Goal: Task Accomplishment & Management: Manage account settings

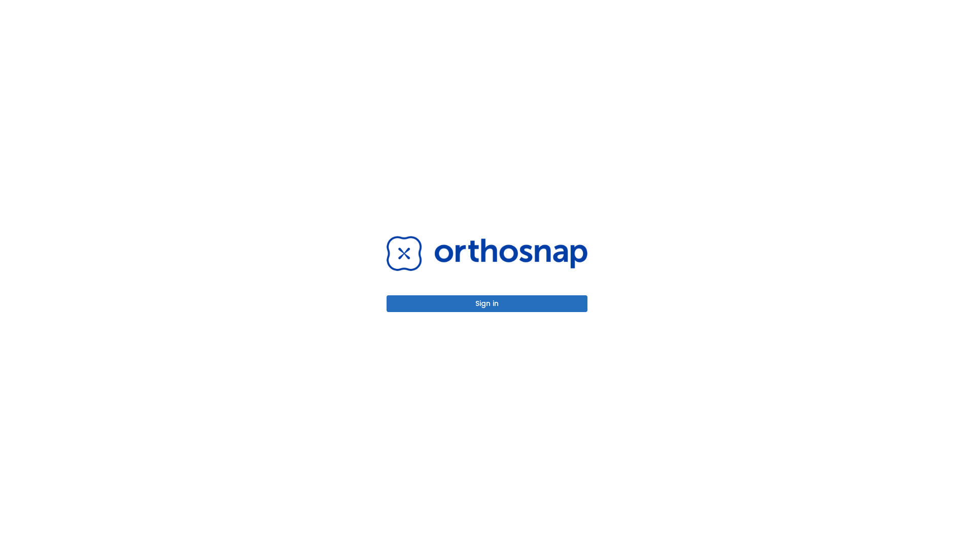
click at [487, 303] on button "Sign in" at bounding box center [487, 303] width 201 height 17
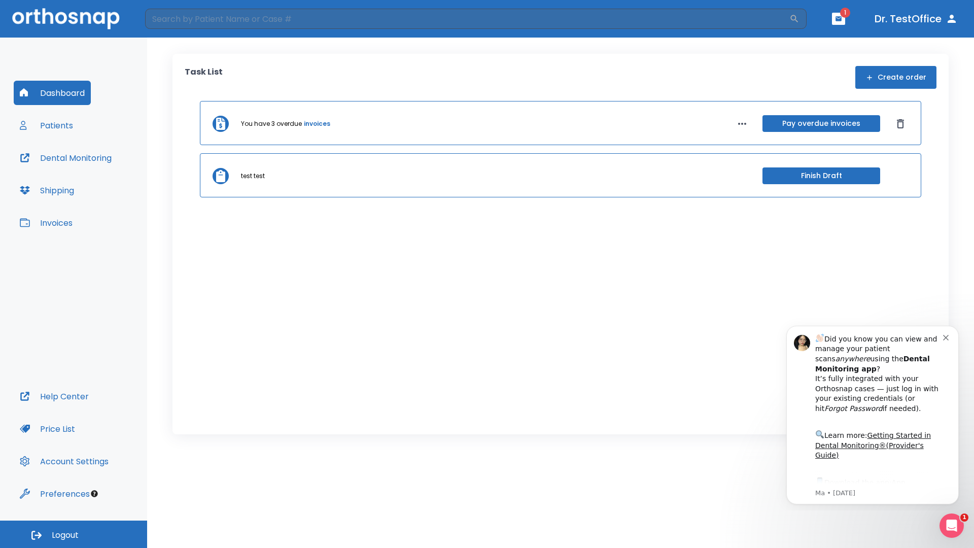
click at [74, 534] on span "Logout" at bounding box center [65, 535] width 27 height 11
